Goal: Register for event/course

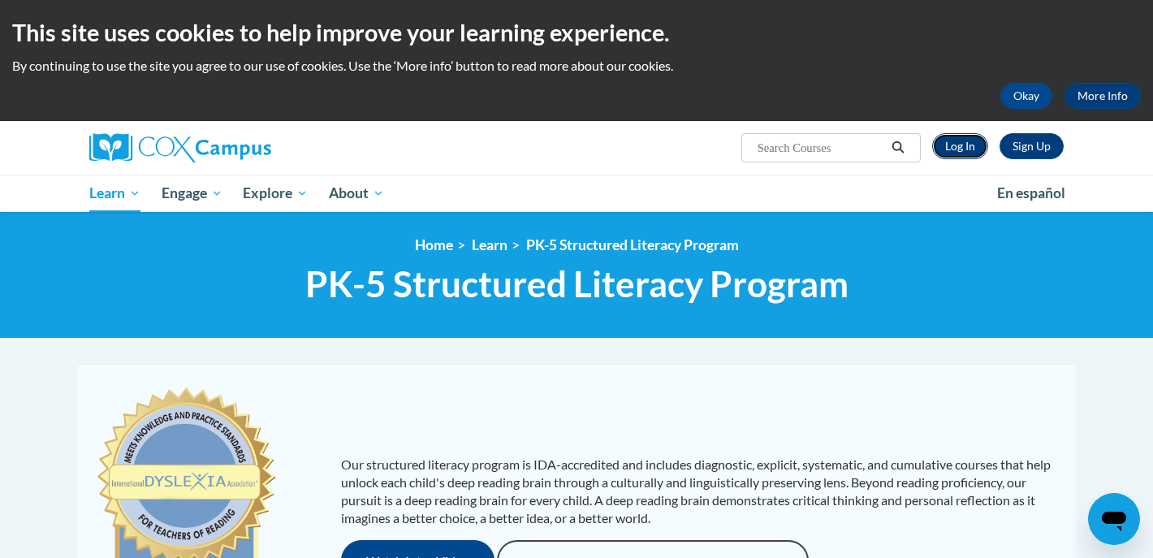
click at [966, 143] on link "Log In" at bounding box center [961, 146] width 56 height 26
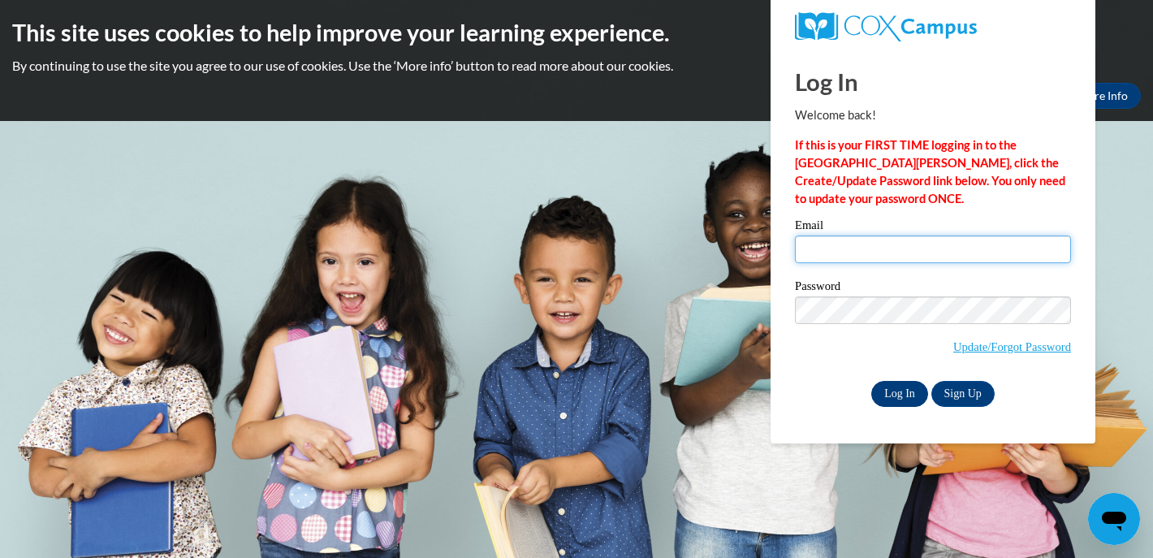
type input "[EMAIL_ADDRESS][DOMAIN_NAME]"
click at [909, 394] on input "Log In" at bounding box center [900, 394] width 57 height 26
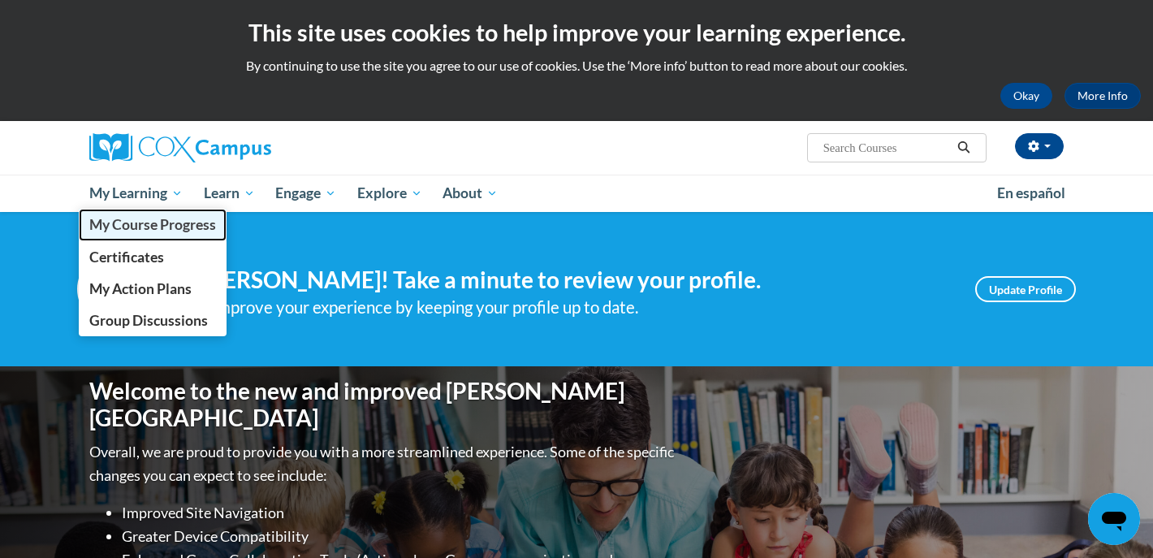
click at [148, 216] on span "My Course Progress" at bounding box center [152, 224] width 127 height 17
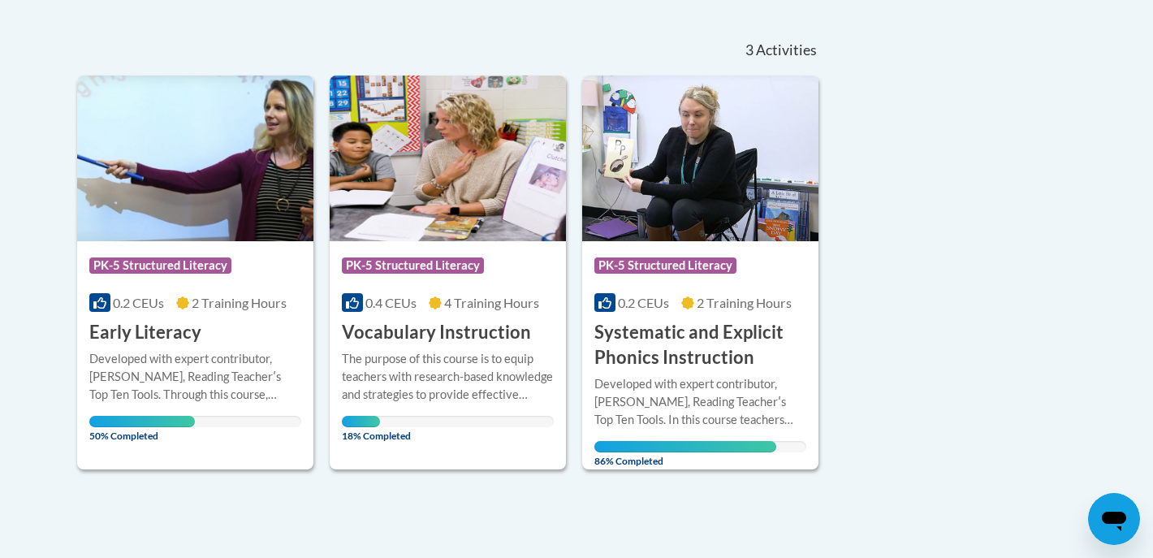
scroll to position [343, 0]
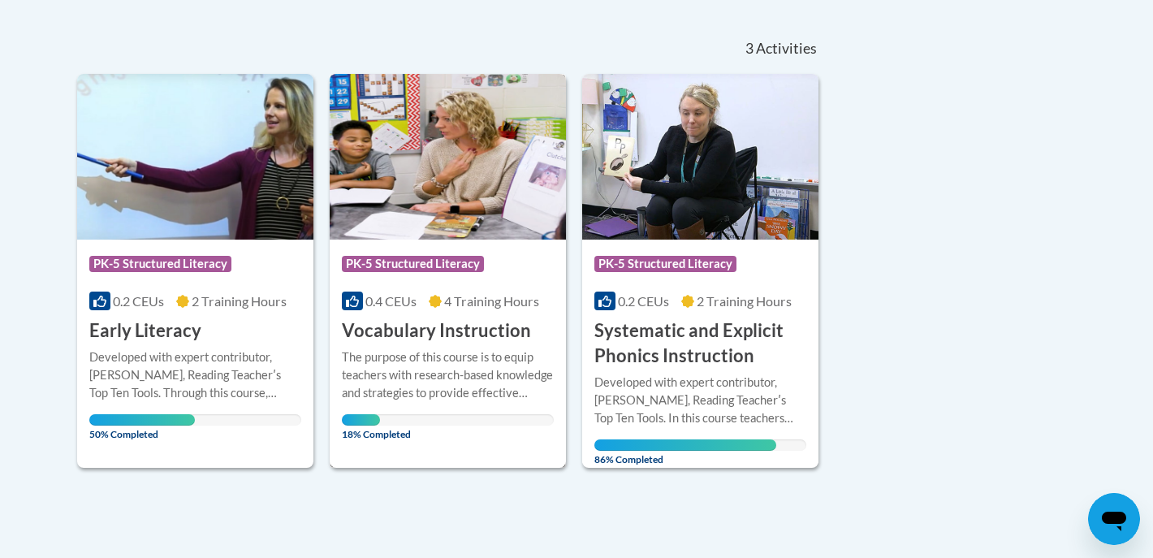
click at [452, 345] on div "More Info Open The purpose of this course is to equip teachers with research-ba…" at bounding box center [448, 391] width 236 height 94
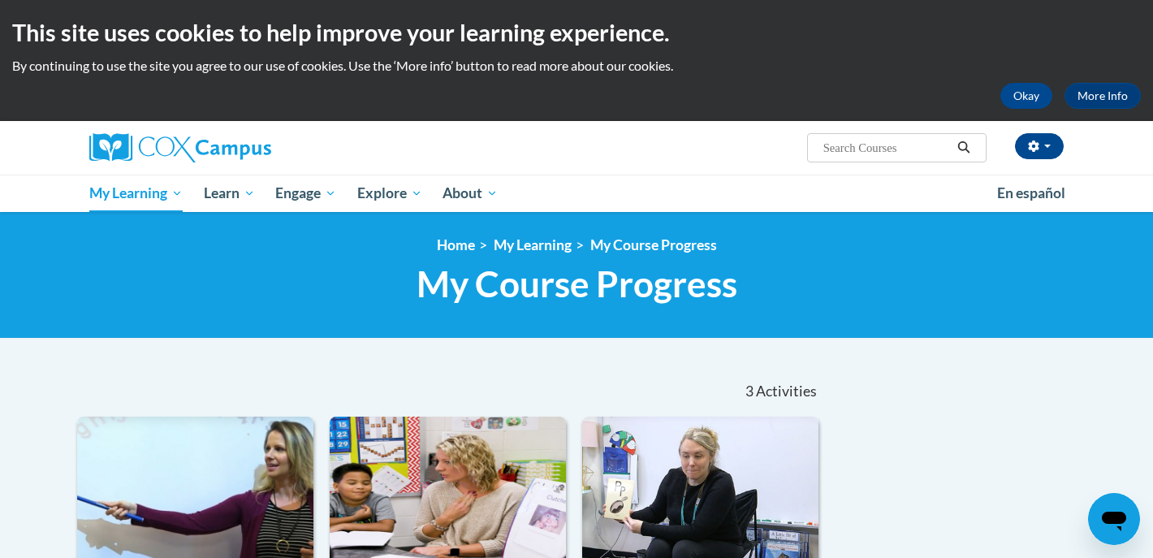
click at [880, 149] on input "Search..." at bounding box center [887, 147] width 130 height 19
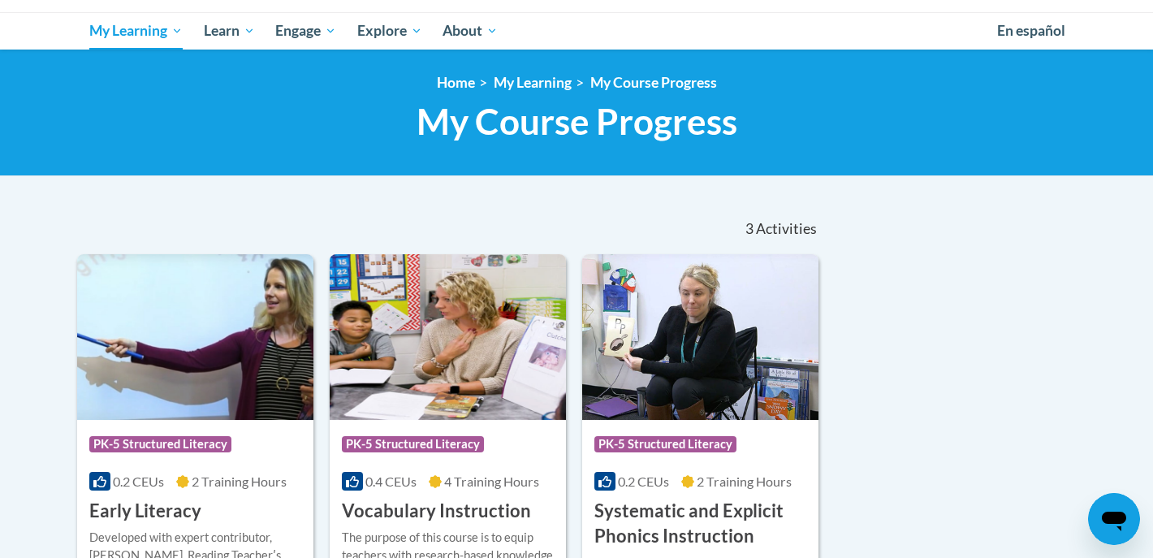
scroll to position [215, 0]
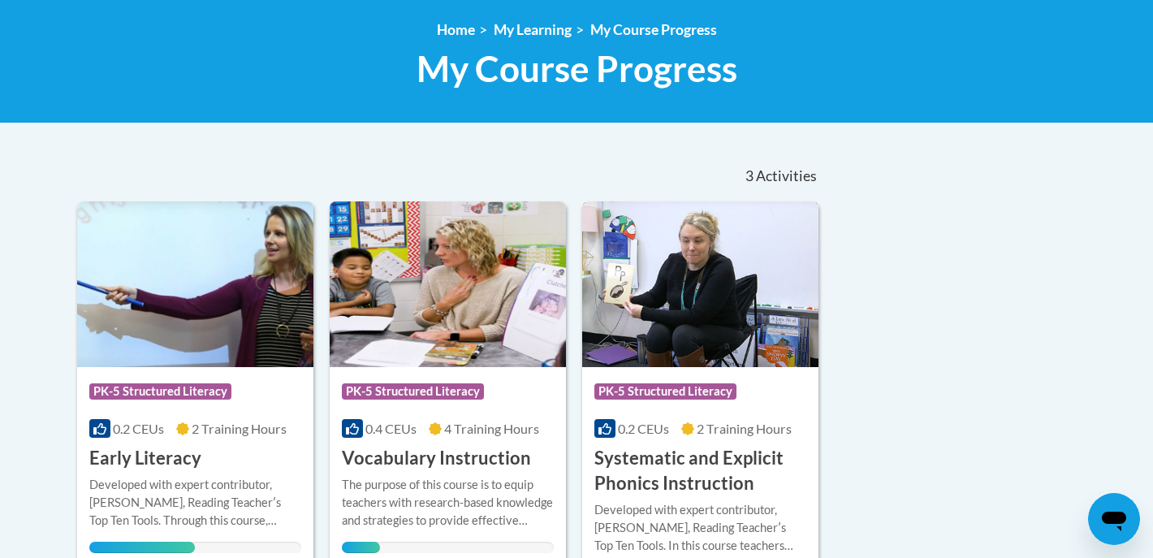
click at [682, 422] on div "0.2 CEUs 2 Training Hours" at bounding box center [701, 429] width 212 height 18
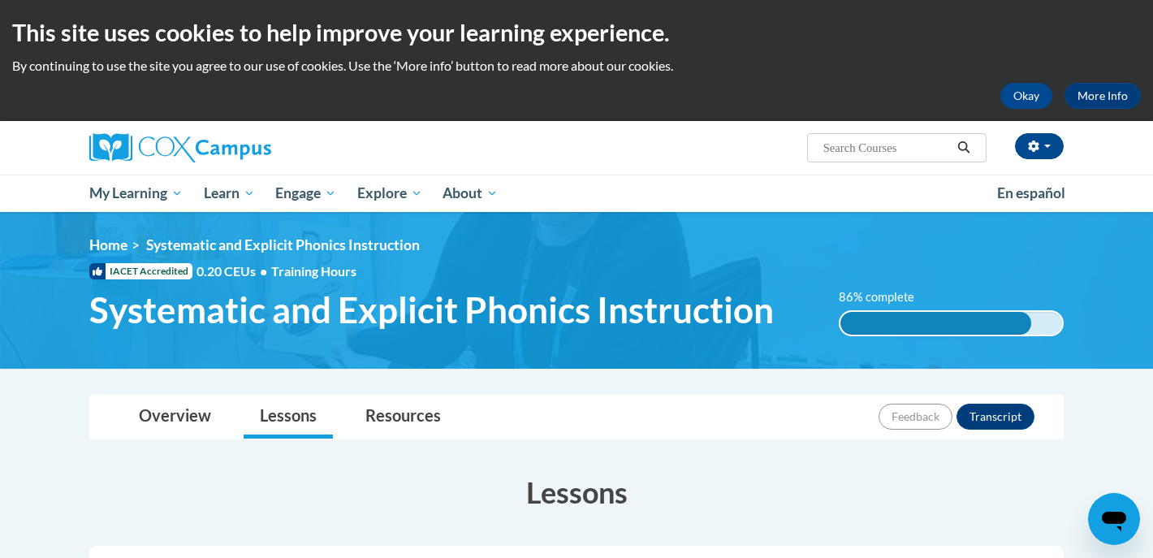
click at [856, 155] on input "Search..." at bounding box center [887, 147] width 130 height 19
type input "meaning read-alouds"
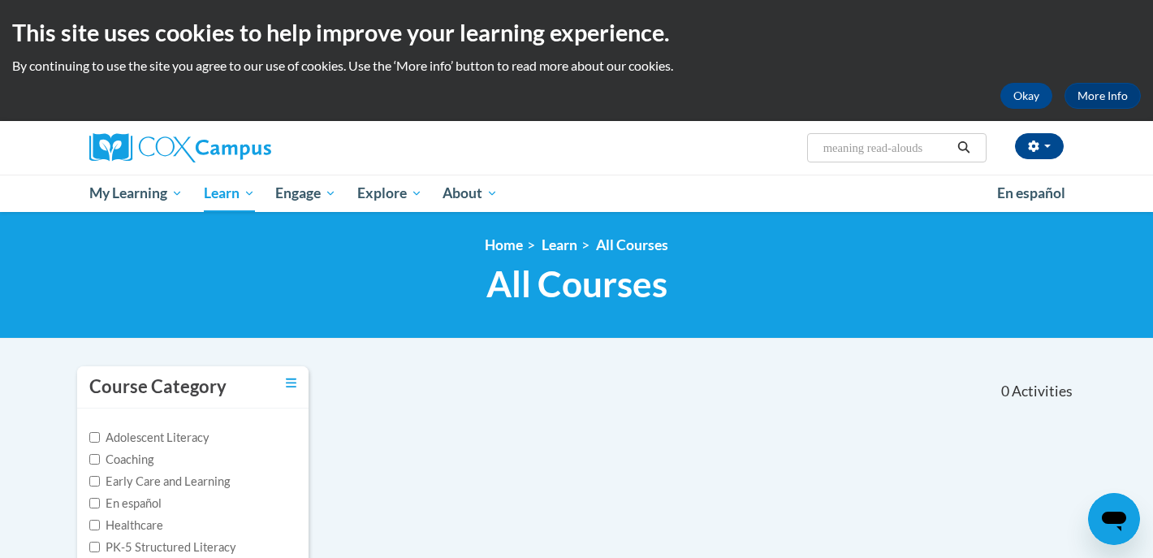
click at [903, 148] on input "meaning read-alouds" at bounding box center [887, 147] width 130 height 19
drag, startPoint x: 938, startPoint y: 153, endPoint x: 802, endPoint y: 153, distance: 136.5
click at [802, 153] on div "cassie winter (America/Chicago UTC-05:00) My Profile Inbox My Transcripts Log O…" at bounding box center [743, 141] width 666 height 41
type input "language comprehension"
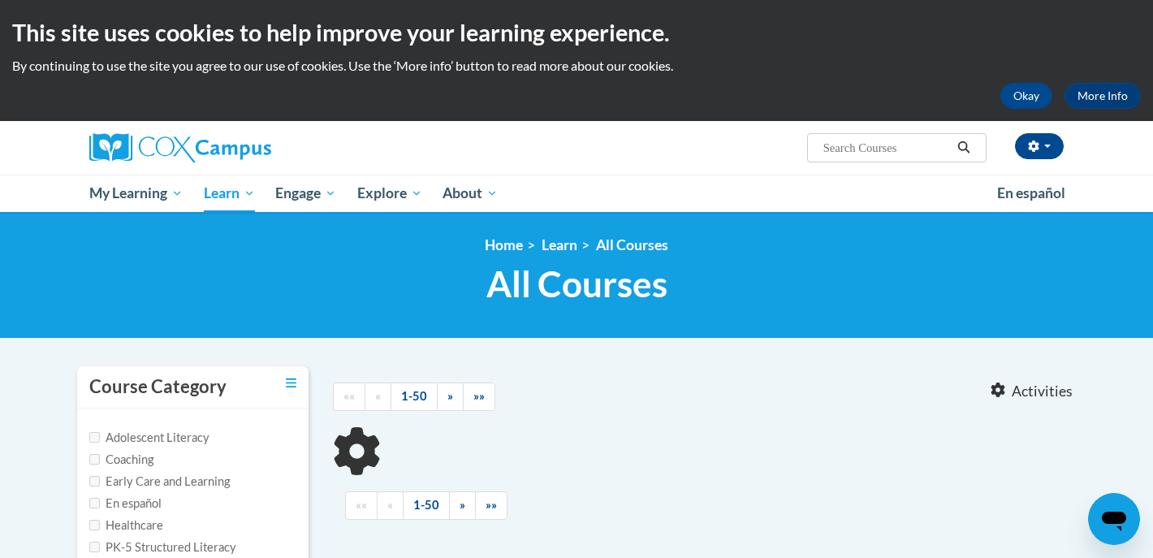
type input "language comprehension"
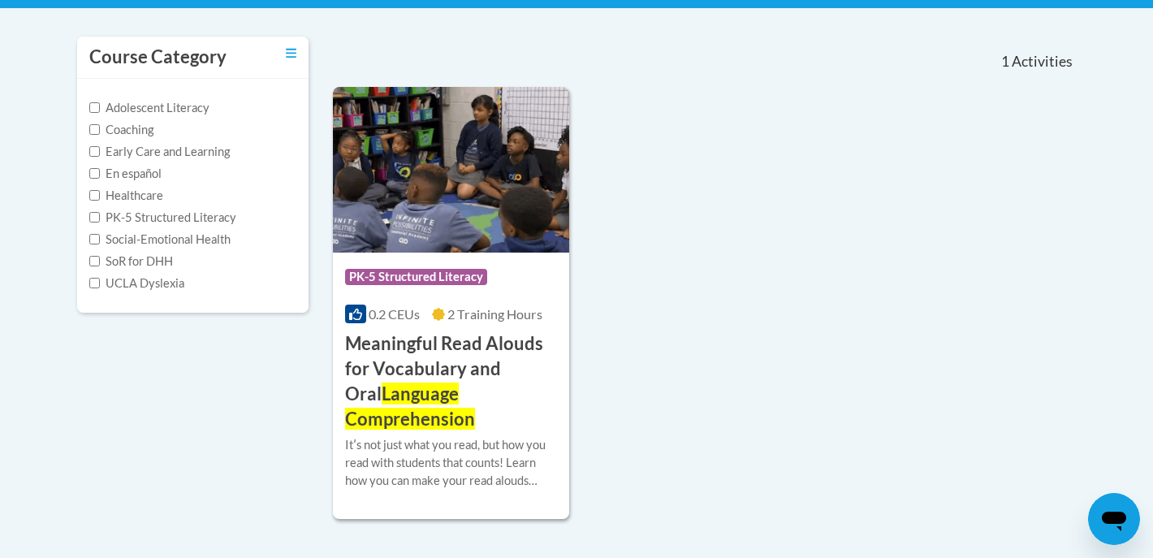
scroll to position [331, 0]
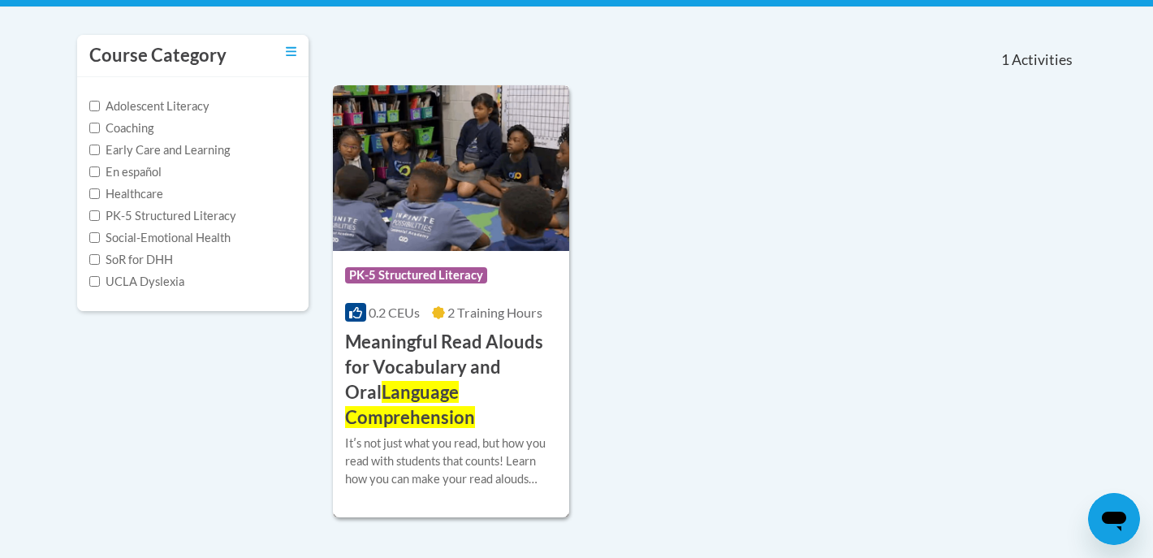
click at [485, 349] on h3 "Meaningful Read Alouds for Vocabulary and Oral Language Comprehension" at bounding box center [451, 380] width 212 height 100
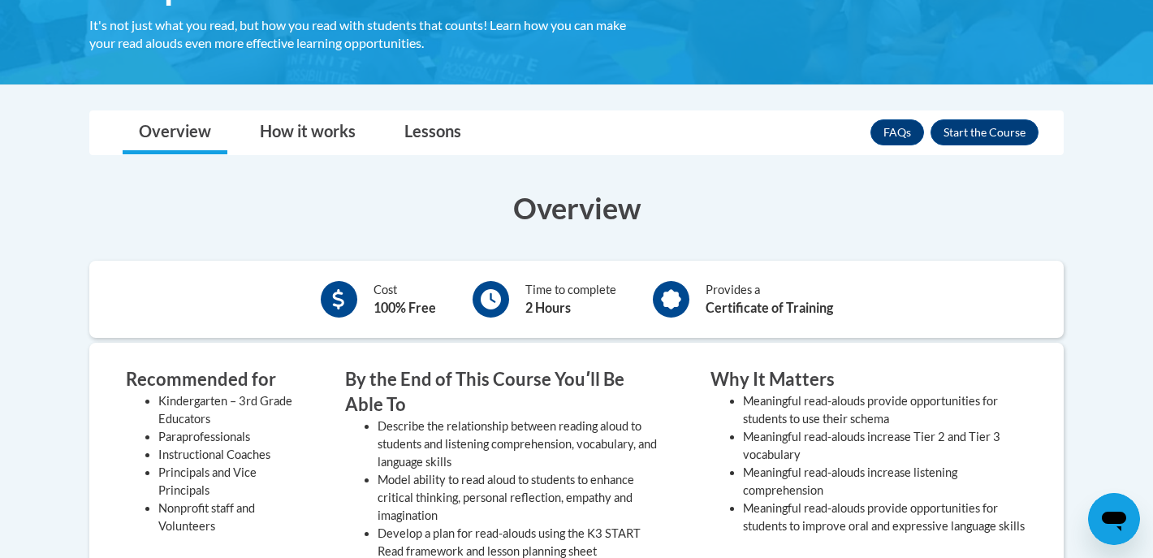
scroll to position [408, 0]
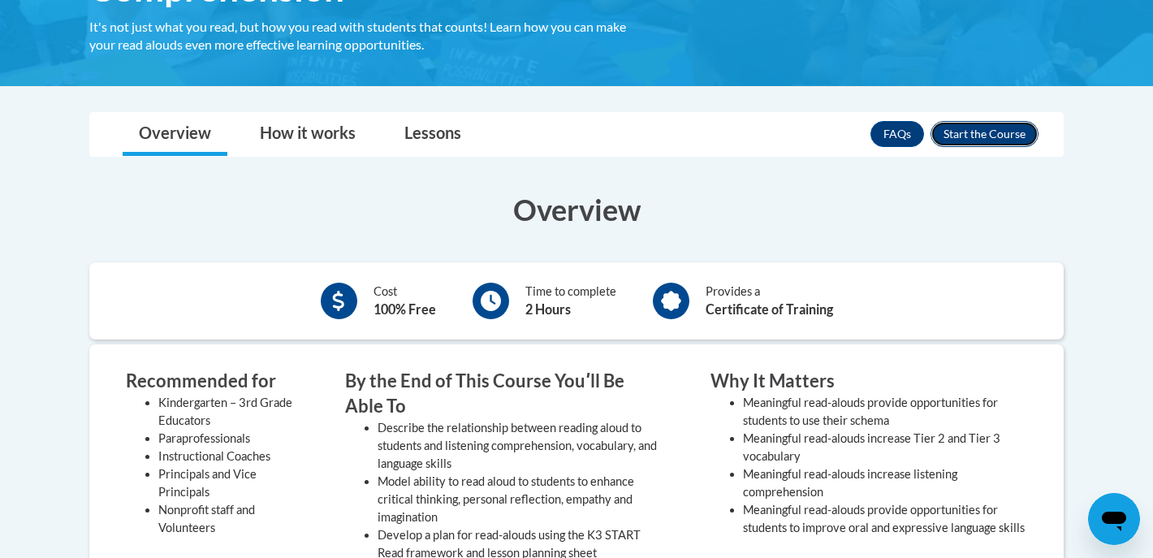
click at [1003, 132] on button "Enroll" at bounding box center [985, 134] width 108 height 26
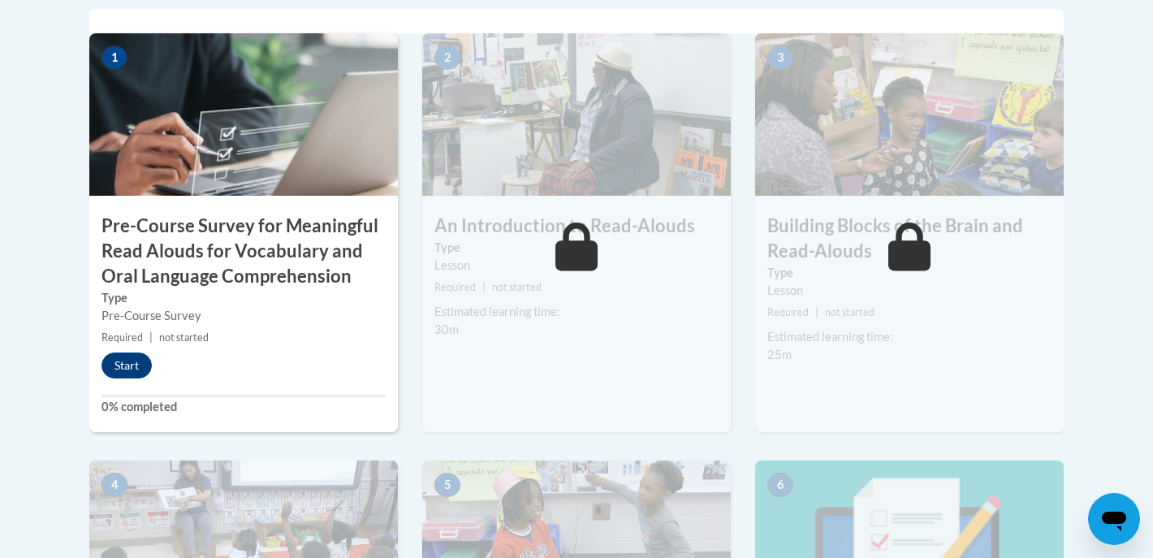
scroll to position [586, 0]
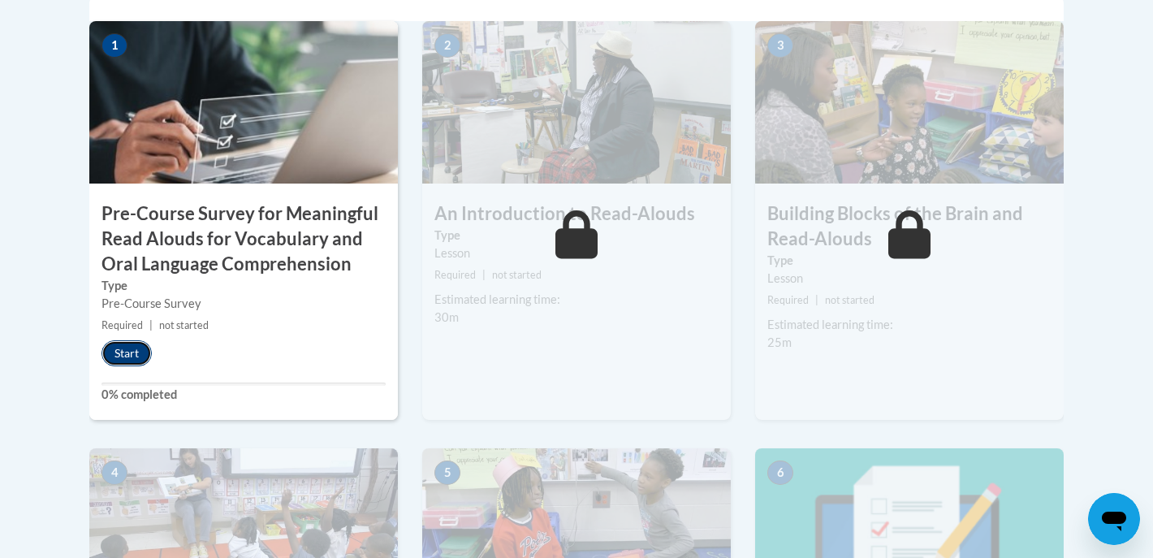
click at [114, 364] on button "Start" at bounding box center [127, 353] width 50 height 26
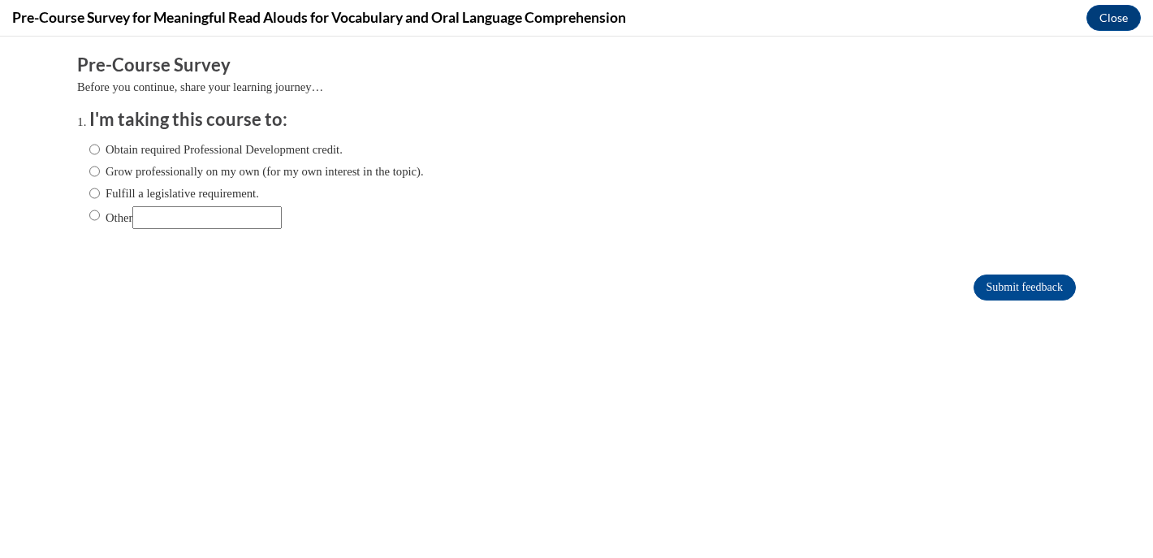
scroll to position [0, 0]
click at [170, 220] on input "Other" at bounding box center [206, 217] width 149 height 23
type input "school"
click at [1006, 283] on input "Submit feedback" at bounding box center [1025, 288] width 102 height 26
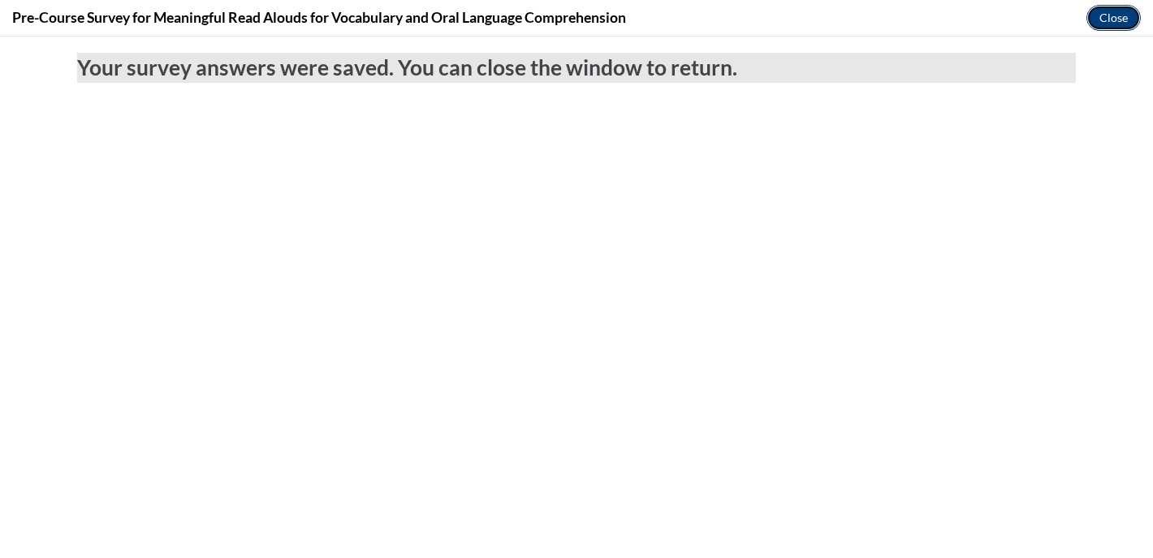
click at [1101, 11] on button "Close" at bounding box center [1114, 18] width 54 height 26
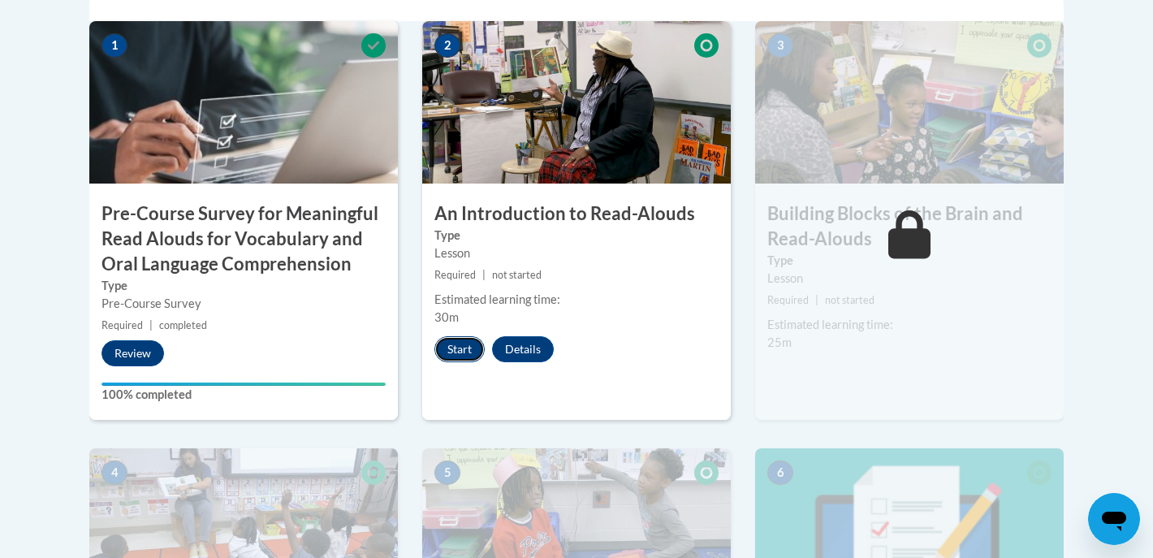
click at [457, 353] on button "Start" at bounding box center [460, 349] width 50 height 26
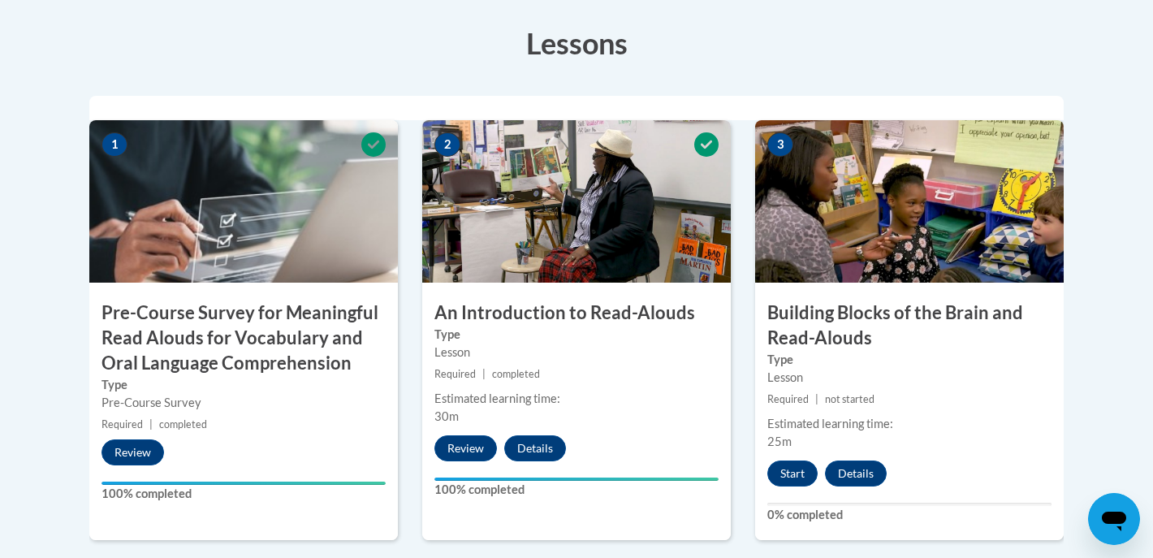
scroll to position [499, 0]
